Goal: Task Accomplishment & Management: Manage account settings

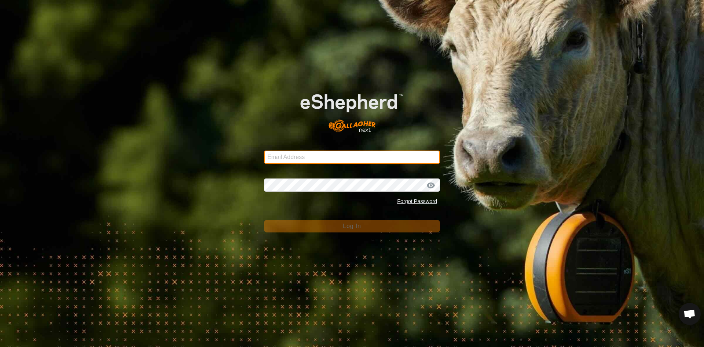
type input "[EMAIL_ADDRESS][DOMAIN_NAME]"
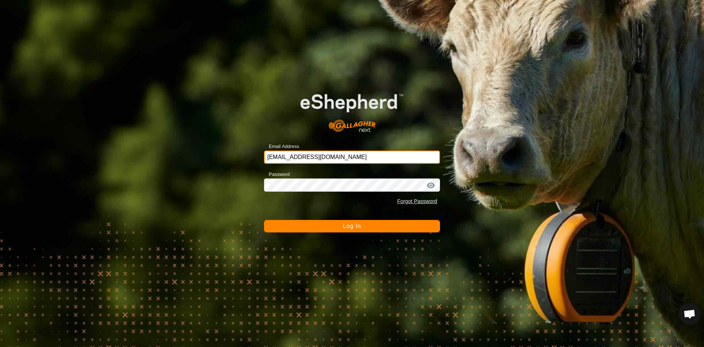
click at [334, 161] on input "[EMAIL_ADDRESS][DOMAIN_NAME]" at bounding box center [352, 156] width 176 height 13
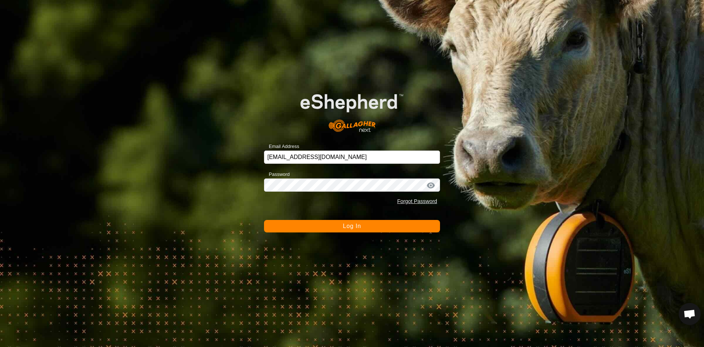
click at [338, 231] on button "Log In" at bounding box center [352, 226] width 176 height 12
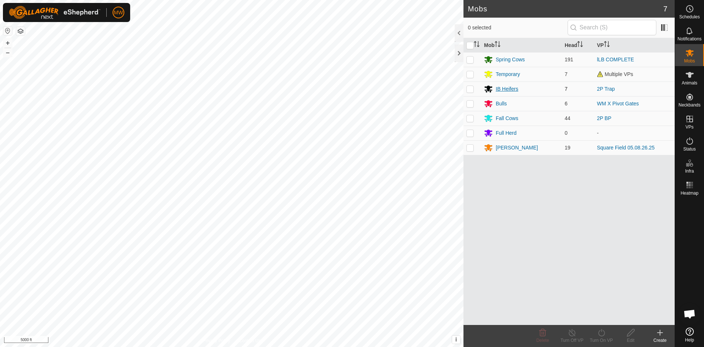
click at [508, 88] on div "IB Heifers" at bounding box center [507, 89] width 22 height 8
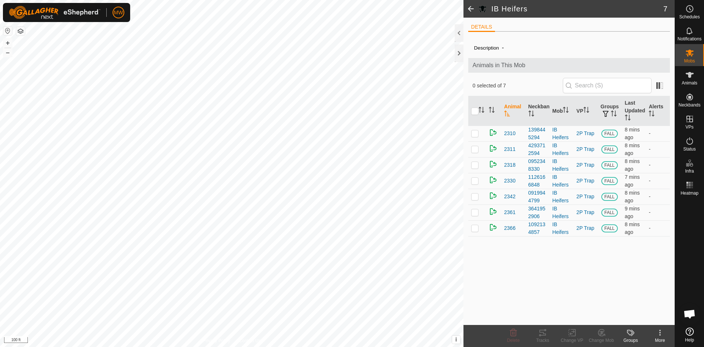
click at [344, 346] on html "MW Schedules Notifications Mobs Animals Neckbands VPs Status Infra Heatmap Help…" at bounding box center [352, 173] width 704 height 347
click at [470, 8] on span at bounding box center [471, 9] width 15 height 18
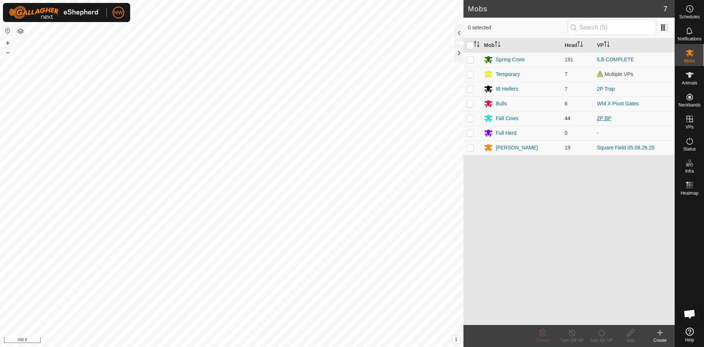
click at [604, 118] on link "2P BP" at bounding box center [604, 118] width 14 height 6
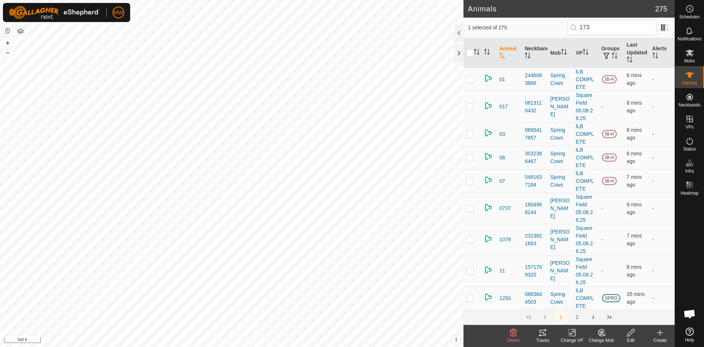
type input "1731"
checkbox input "true"
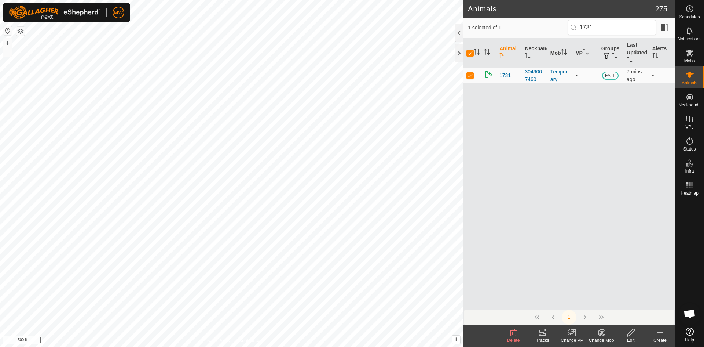
type input "1731"
click at [600, 333] on icon at bounding box center [601, 332] width 9 height 9
click at [618, 300] on link "Choose Mob..." at bounding box center [623, 300] width 73 height 15
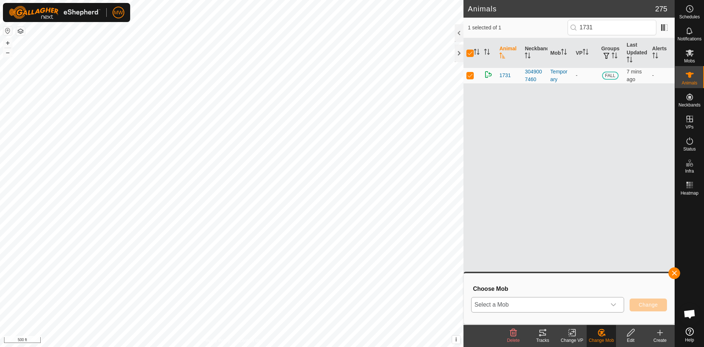
click at [585, 304] on span "Select a Mob" at bounding box center [539, 304] width 135 height 15
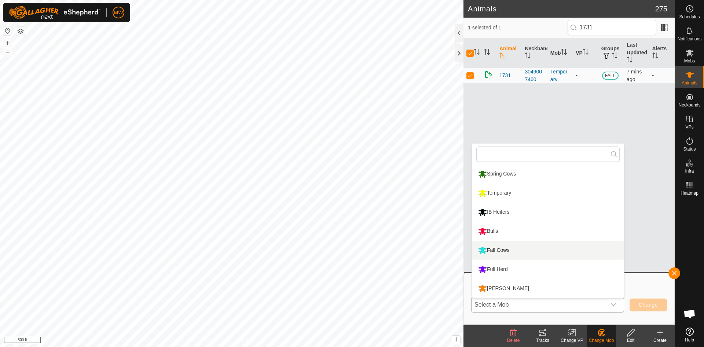
click at [498, 246] on li "Fall Cows" at bounding box center [548, 250] width 152 height 18
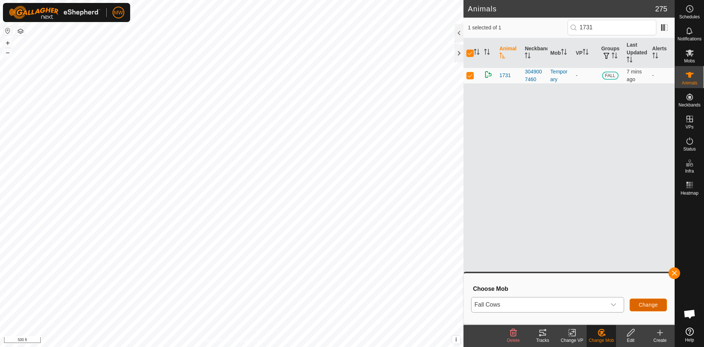
click at [655, 305] on span "Change" at bounding box center [648, 304] width 19 height 6
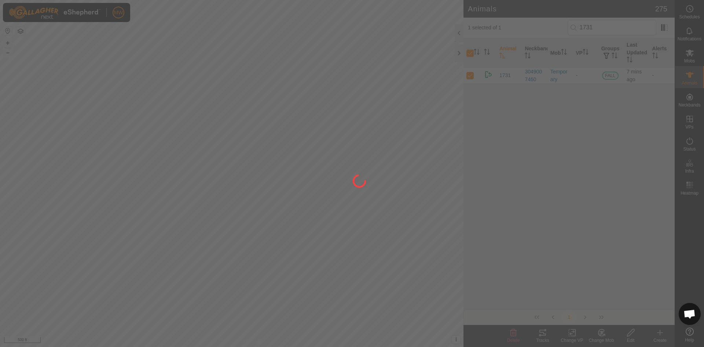
checkbox input "false"
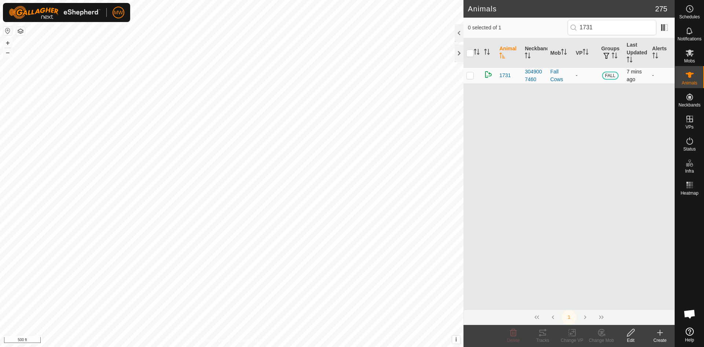
click at [469, 73] on p-checkbox at bounding box center [469, 75] width 7 height 6
checkbox input "true"
click at [575, 332] on icon at bounding box center [573, 332] width 3 height 7
click at [593, 302] on link "Choose VP..." at bounding box center [594, 300] width 73 height 15
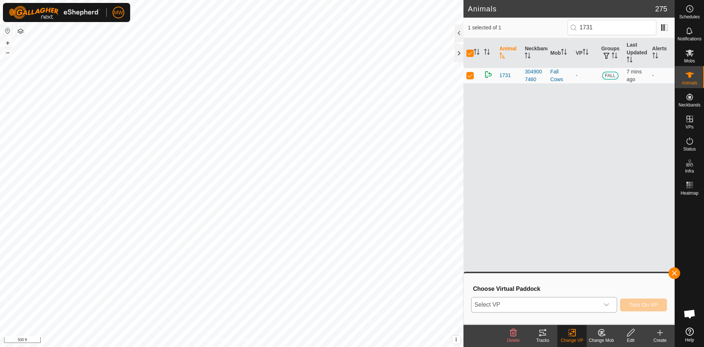
click at [563, 303] on span "Select VP" at bounding box center [536, 304] width 128 height 15
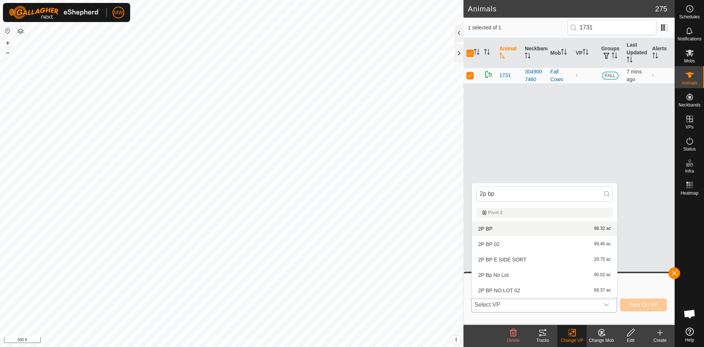
type input "2p bp"
click at [484, 229] on li "2P BP 98.32 ac" at bounding box center [544, 228] width 145 height 15
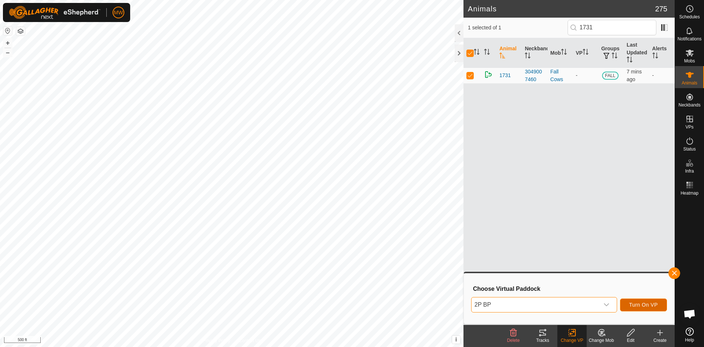
click at [642, 307] on span "Turn On VP" at bounding box center [643, 304] width 29 height 6
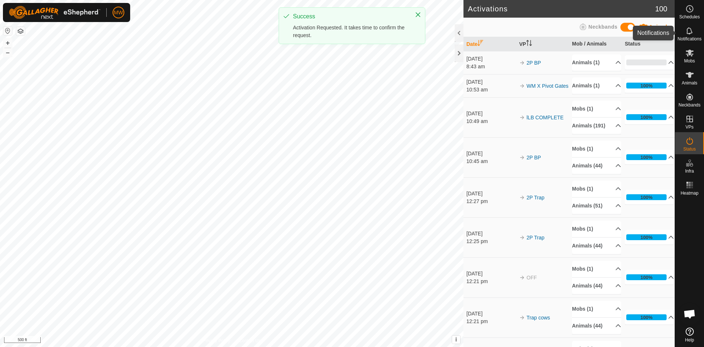
click at [691, 32] on icon at bounding box center [689, 30] width 9 height 9
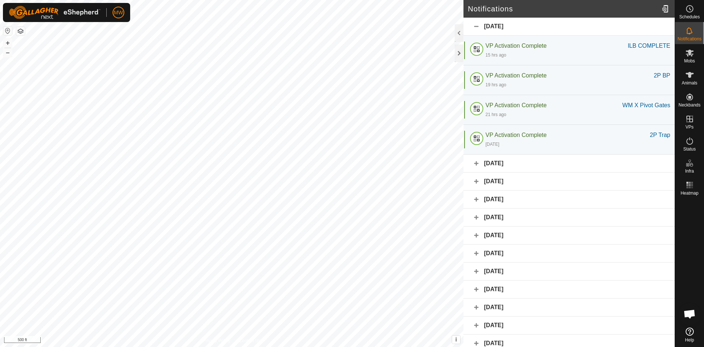
click at [476, 164] on div "[DATE]" at bounding box center [569, 163] width 211 height 18
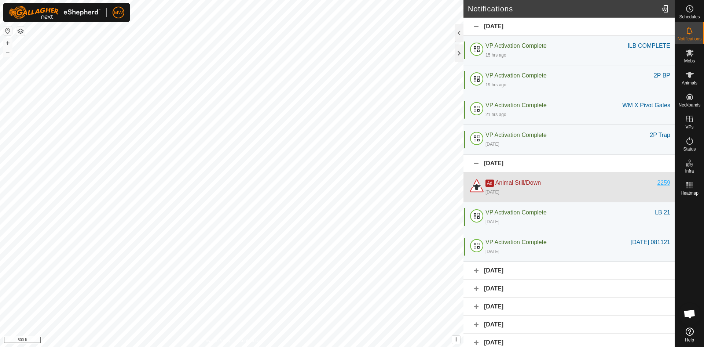
click at [657, 182] on div "2259" at bounding box center [663, 182] width 13 height 9
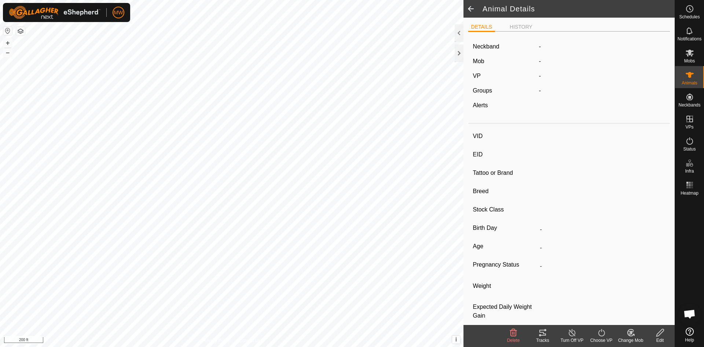
type input "2259"
type input "840003224268497"
type input "-"
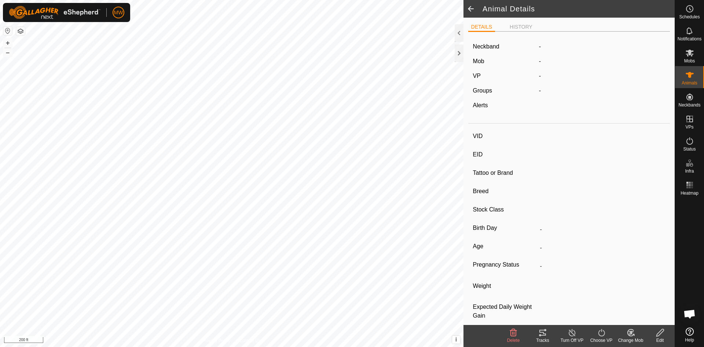
type input "-"
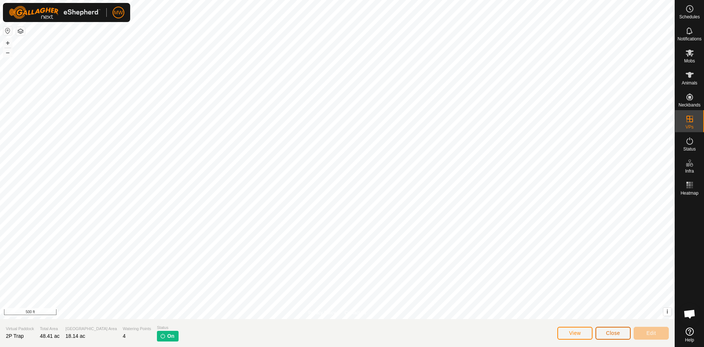
click at [615, 330] on span "Close" at bounding box center [613, 333] width 14 height 6
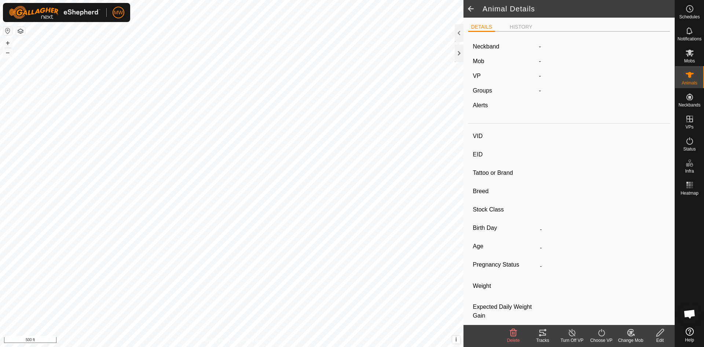
type input "2259"
type input "840003224268497"
type input "-"
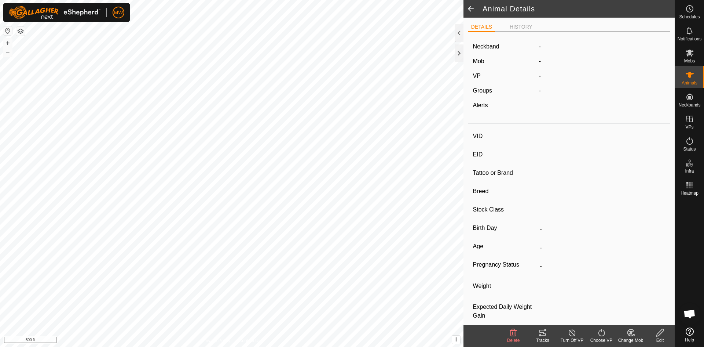
type input "-"
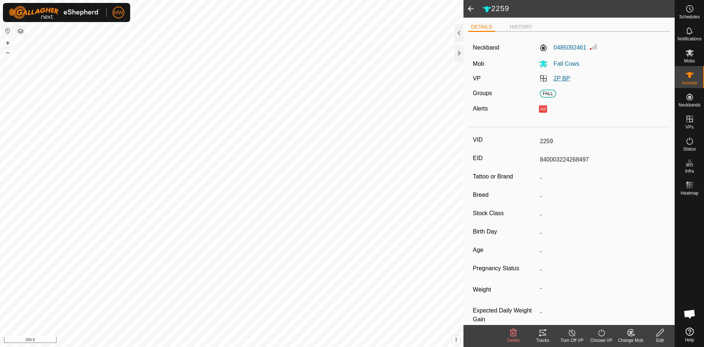
click at [559, 79] on link "2P BP" at bounding box center [562, 78] width 17 height 6
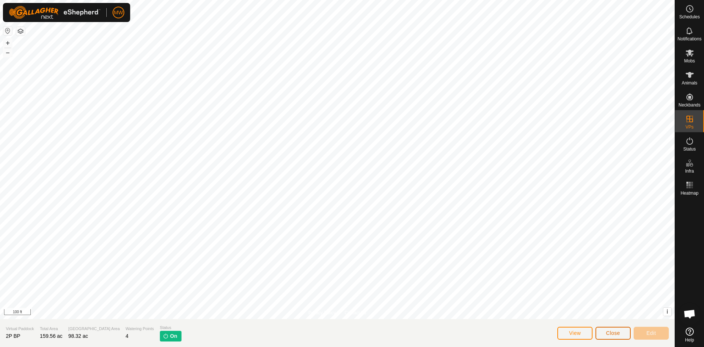
click at [614, 334] on span "Close" at bounding box center [613, 333] width 14 height 6
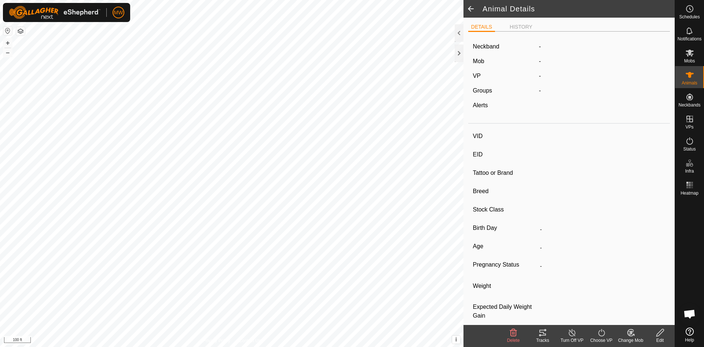
type input "2259"
type input "840003224268497"
type input "-"
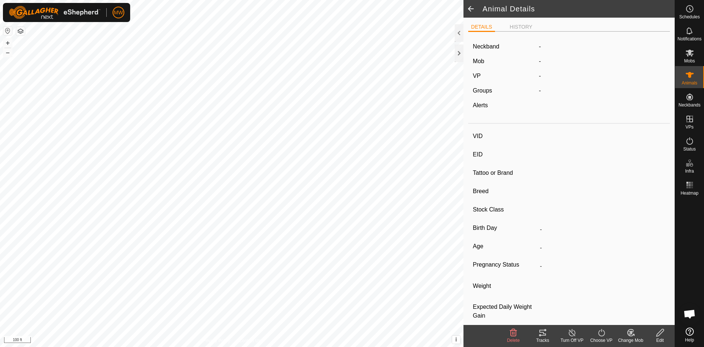
type input "-"
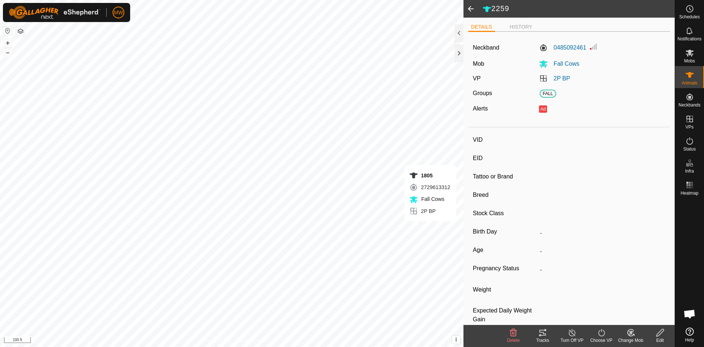
type input "1805"
type input "840003224268276"
type input "-"
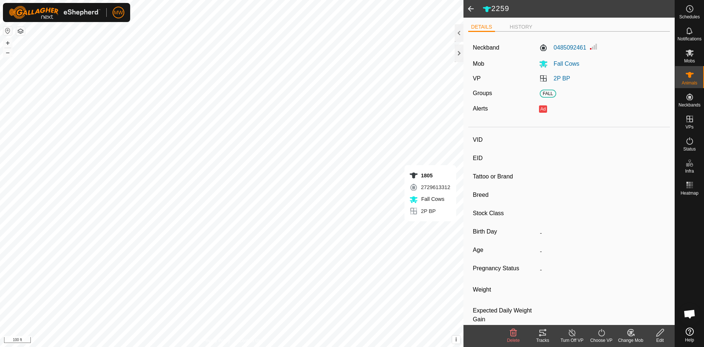
type input "-"
click at [521, 22] on ul "DETAILS HISTORY" at bounding box center [569, 26] width 202 height 9
click at [521, 28] on li "HISTORY" at bounding box center [521, 27] width 29 height 9
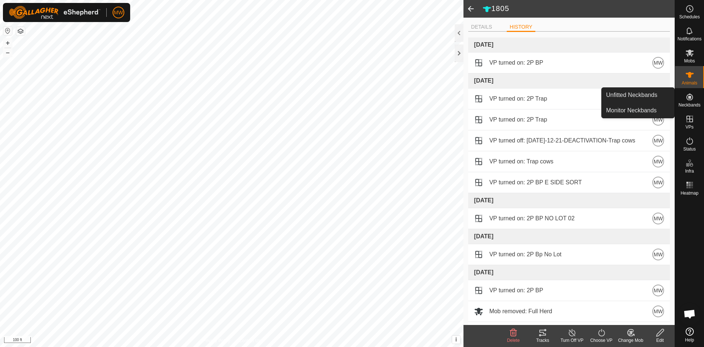
click at [688, 92] on icon at bounding box center [689, 96] width 9 height 9
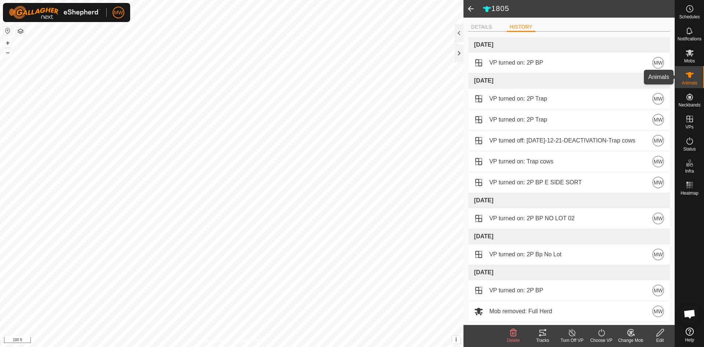
click at [684, 79] on es-animals-svg-icon at bounding box center [689, 75] width 13 height 12
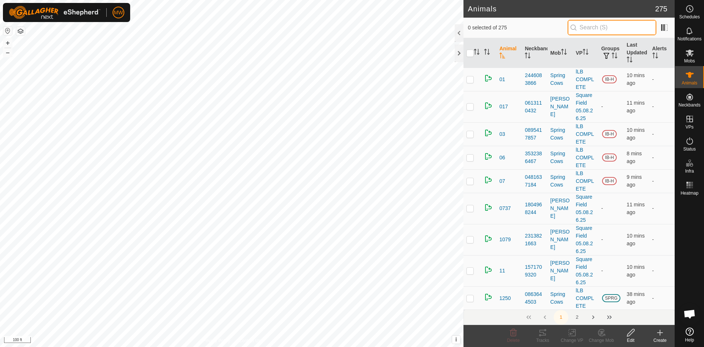
click at [616, 28] on input "text" at bounding box center [612, 27] width 89 height 15
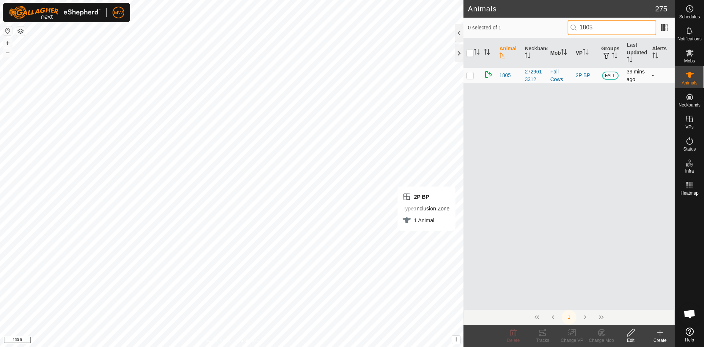
type input "1805"
click at [473, 76] on p-checkbox at bounding box center [469, 75] width 7 height 6
checkbox input "true"
click at [541, 334] on icon at bounding box center [542, 332] width 9 height 9
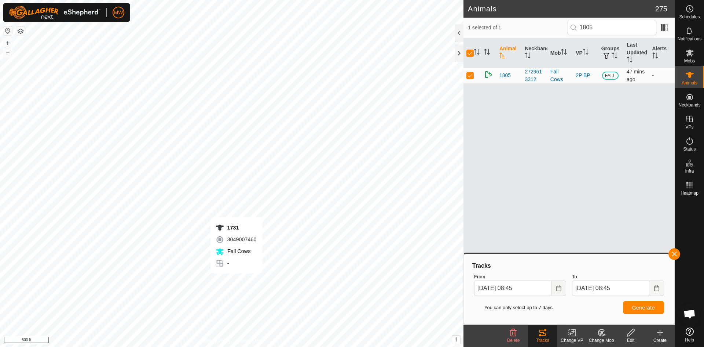
checkbox input "false"
click at [691, 32] on icon at bounding box center [689, 30] width 9 height 9
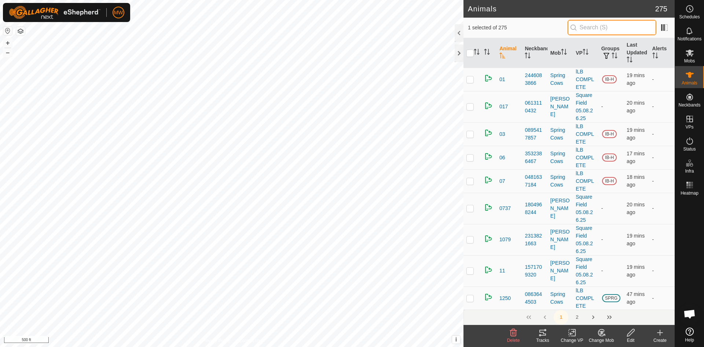
click at [601, 26] on input "text" at bounding box center [612, 27] width 89 height 15
type input "1731"
checkbox input "true"
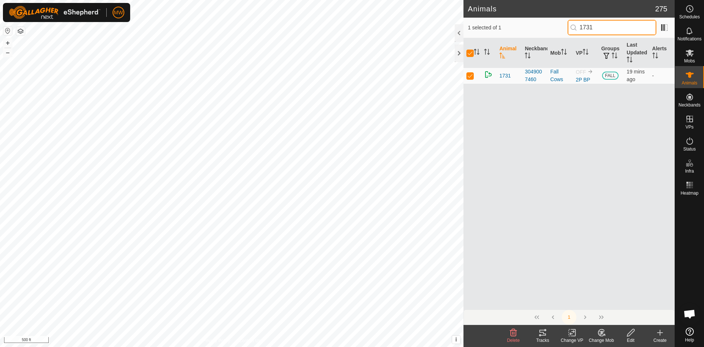
type input "1731"
